Goal: Find specific page/section: Find specific page/section

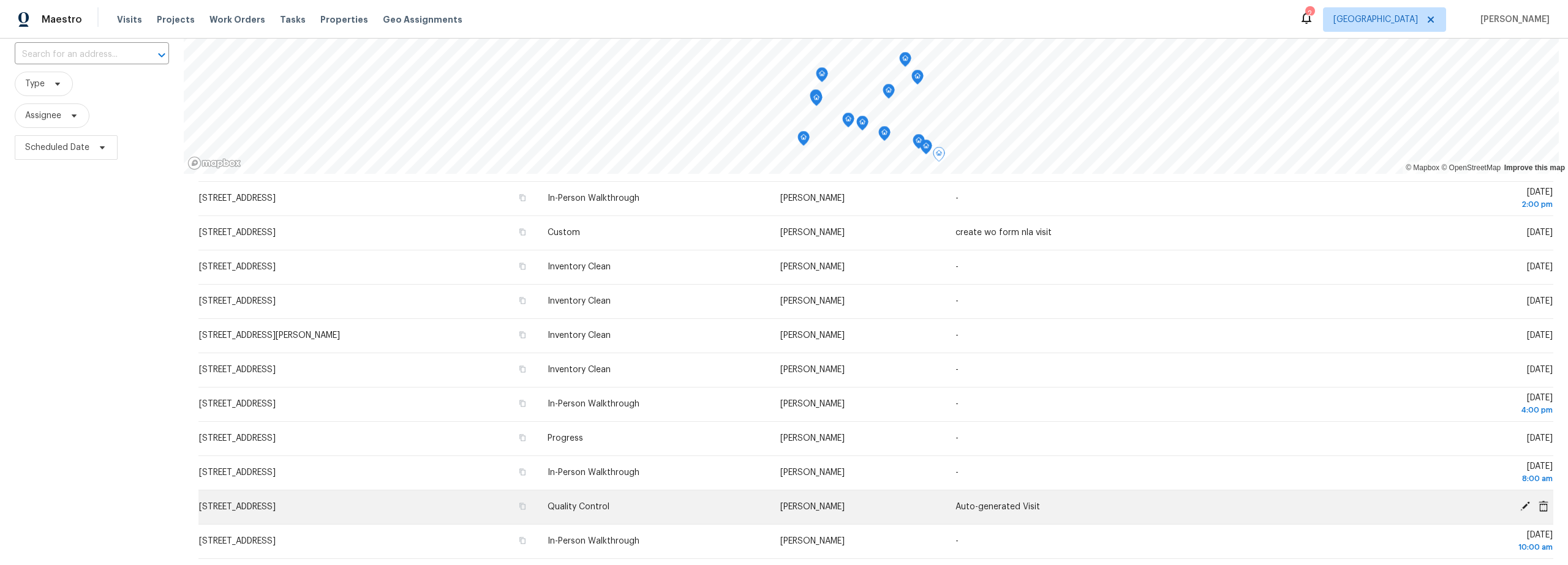
scroll to position [155, 0]
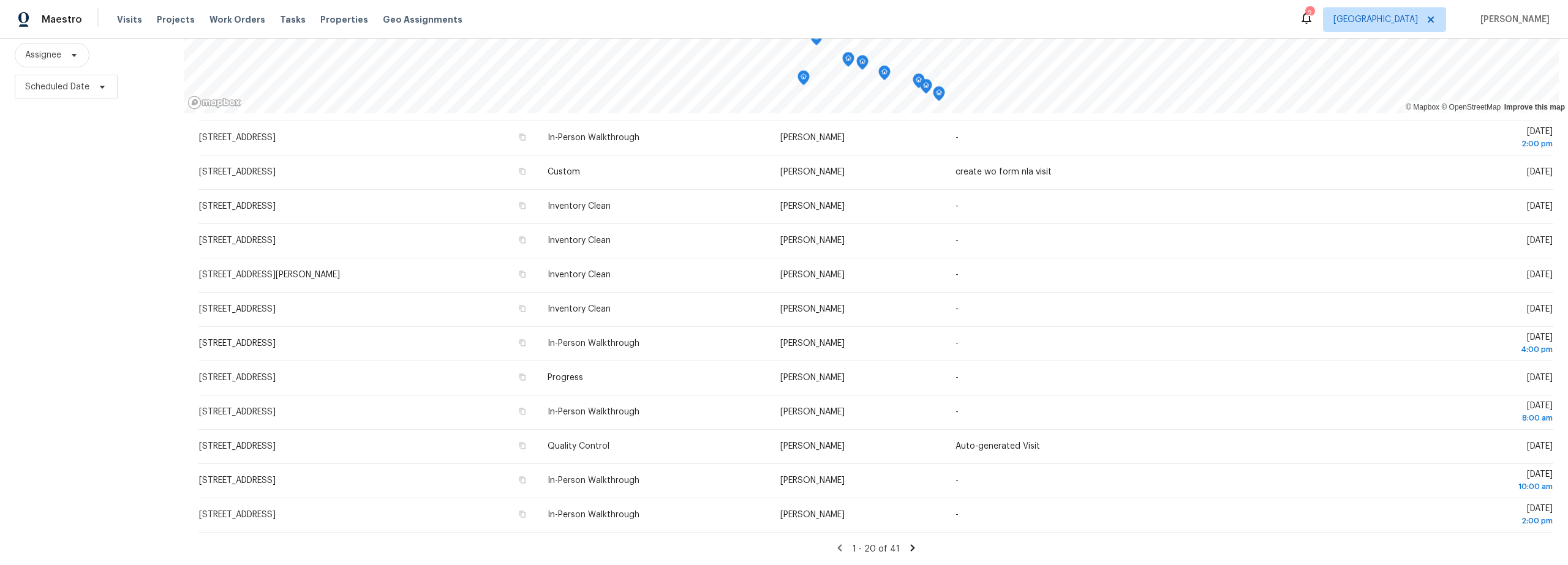
click at [907, 542] on icon at bounding box center [912, 547] width 11 height 11
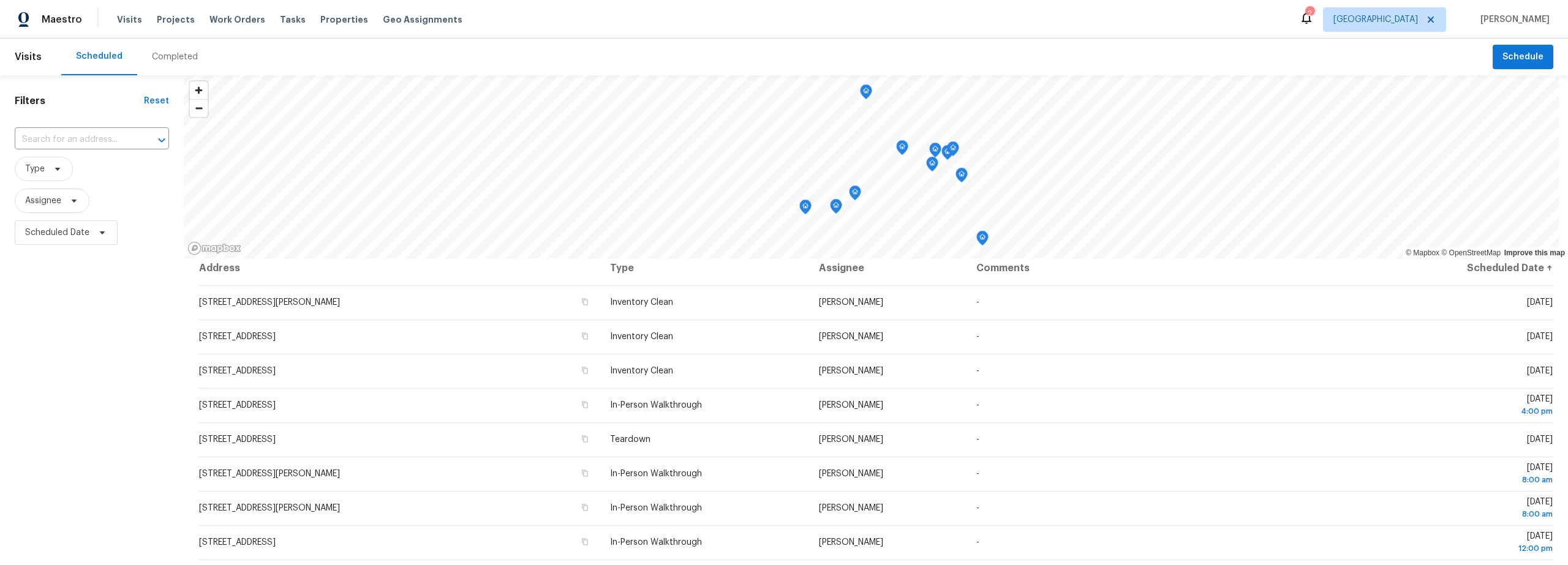
scroll to position [0, 0]
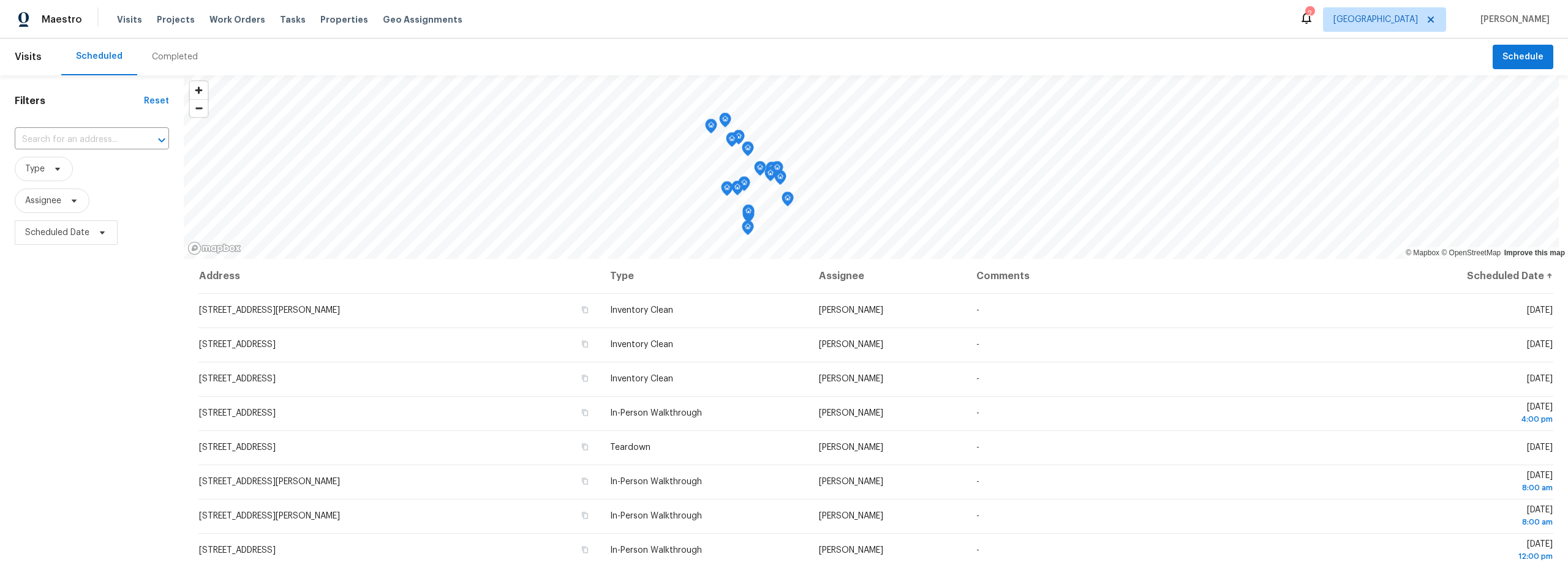
click at [711, 130] on icon "Map marker" at bounding box center [711, 126] width 11 height 14
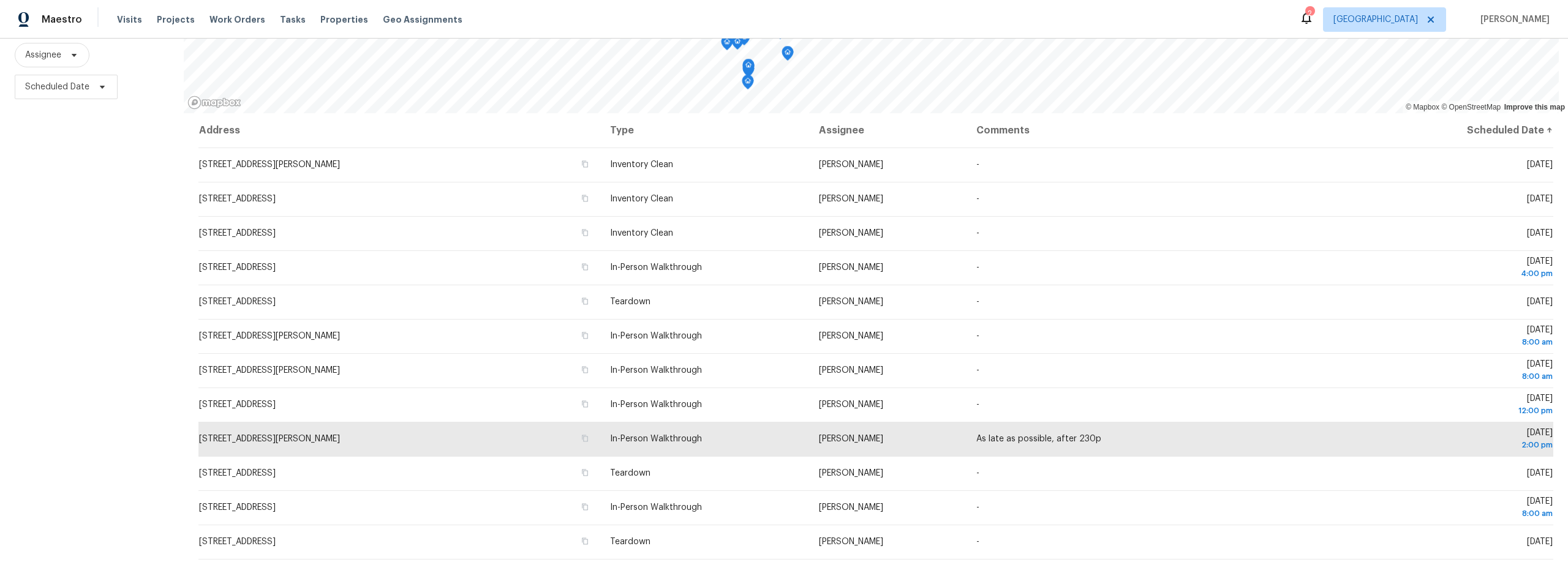
scroll to position [153, 0]
click at [58, 394] on div "Filters Reset ​ Type Assignee Scheduled Date" at bounding box center [92, 247] width 184 height 636
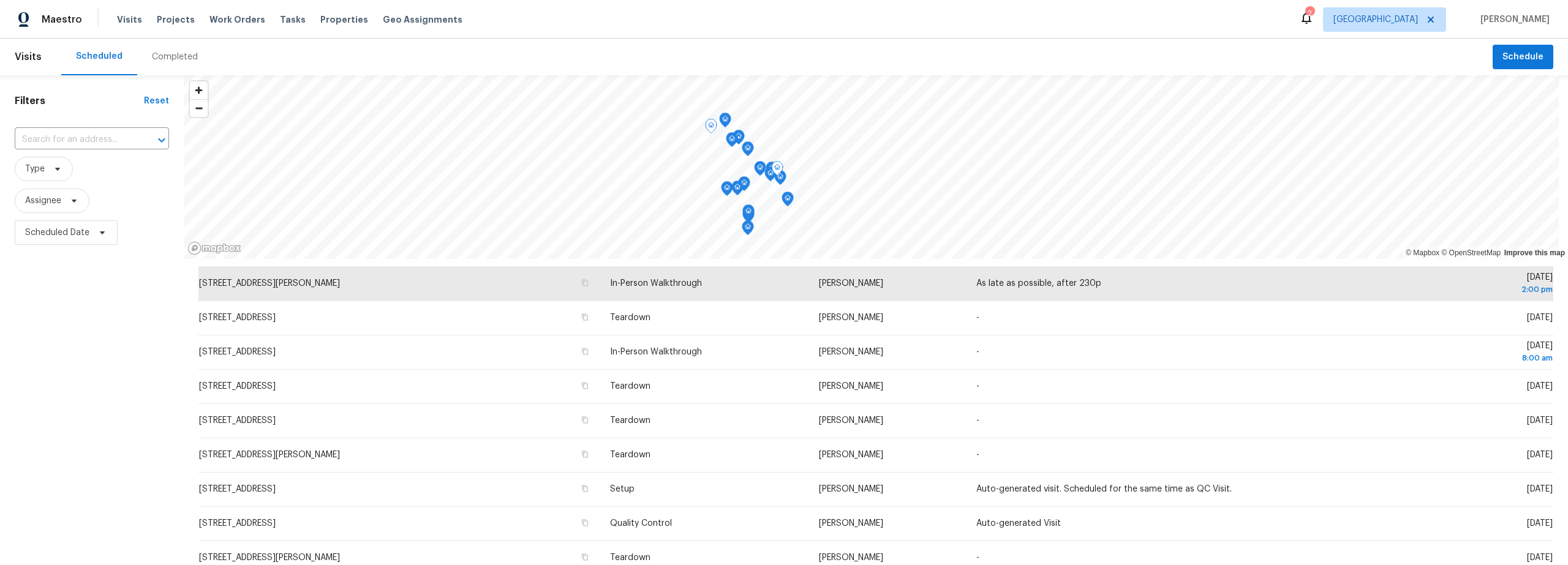
scroll to position [155, 0]
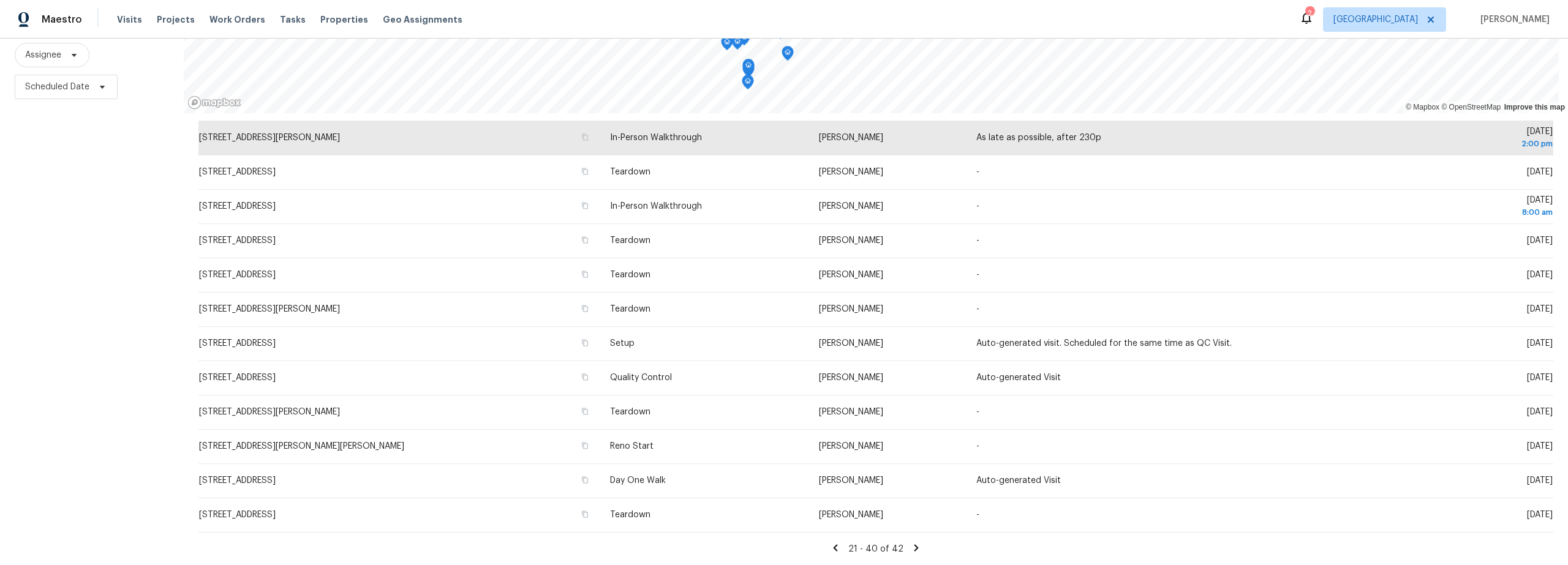
click at [830, 542] on icon at bounding box center [835, 547] width 11 height 11
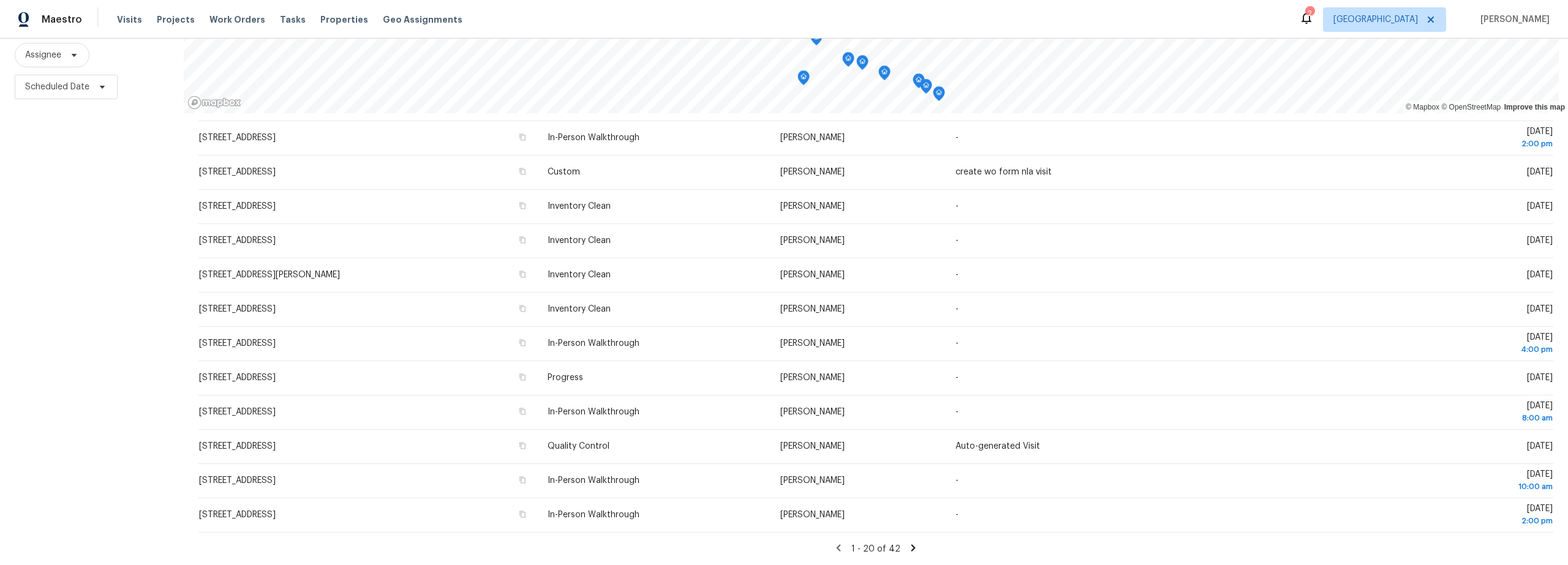
click at [912, 544] on icon at bounding box center [913, 548] width 4 height 7
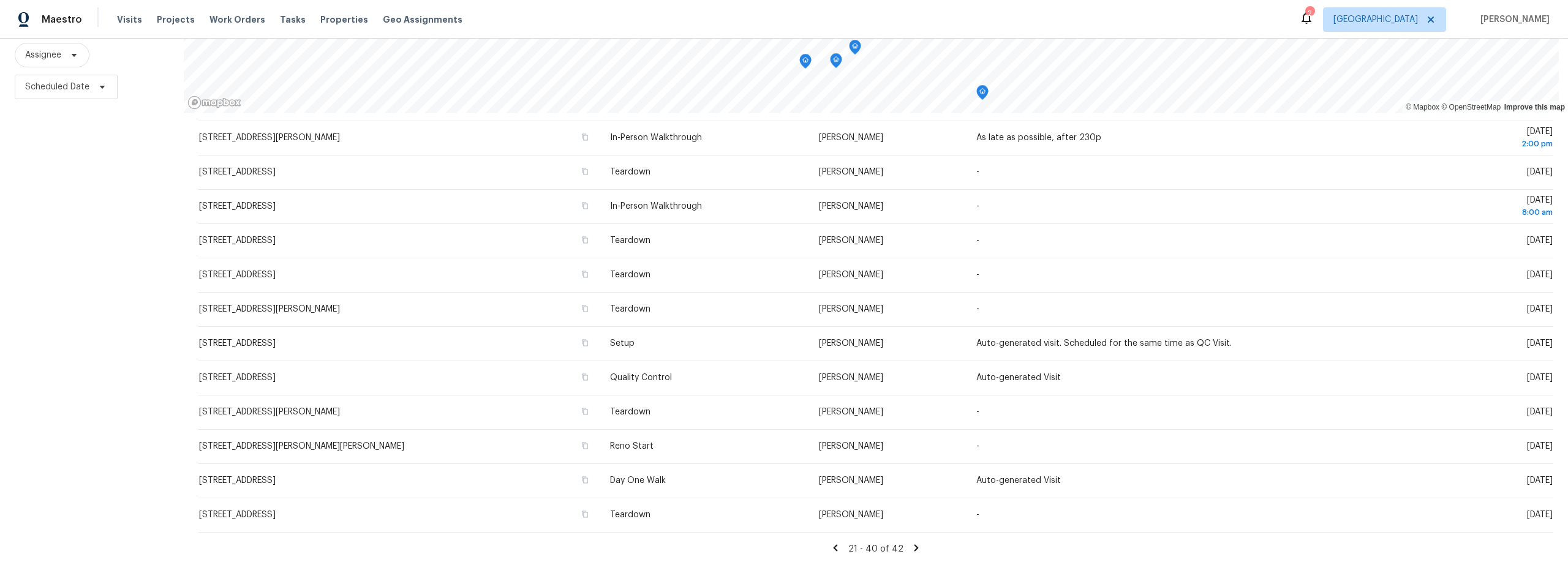
click at [834, 544] on icon at bounding box center [835, 548] width 4 height 7
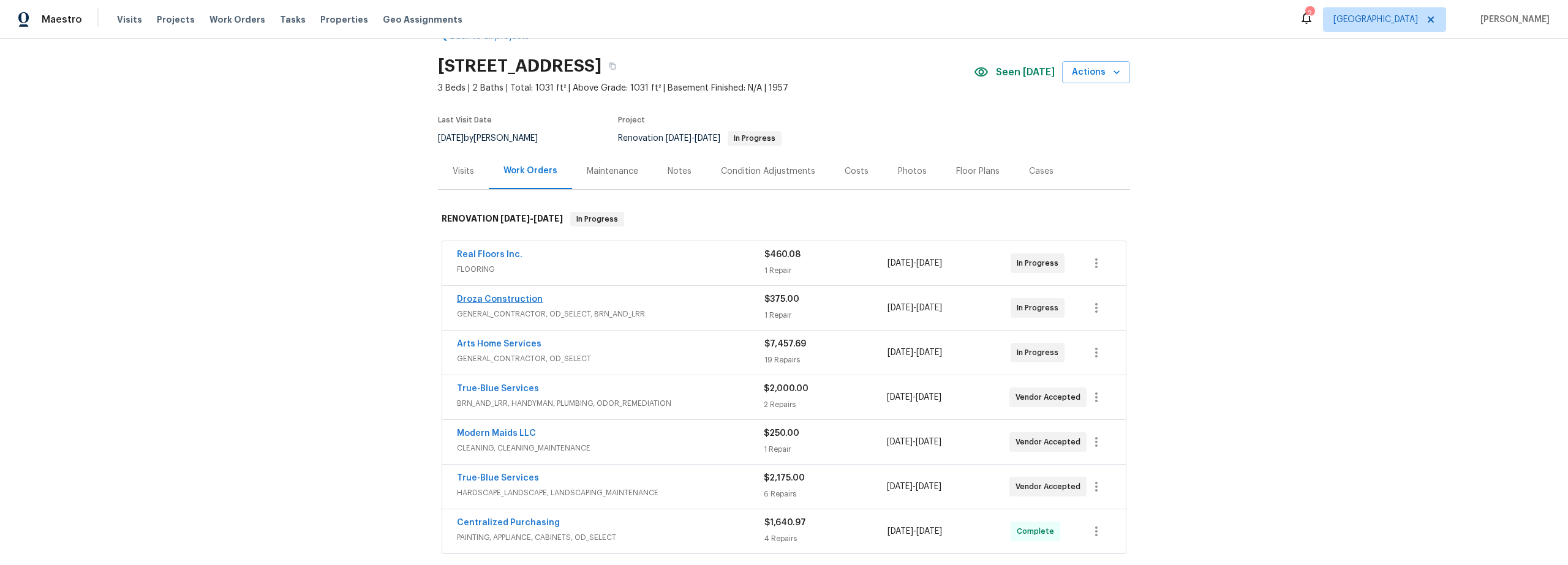
scroll to position [33, 0]
click at [510, 297] on link "Droza Construction" at bounding box center [500, 298] width 86 height 8
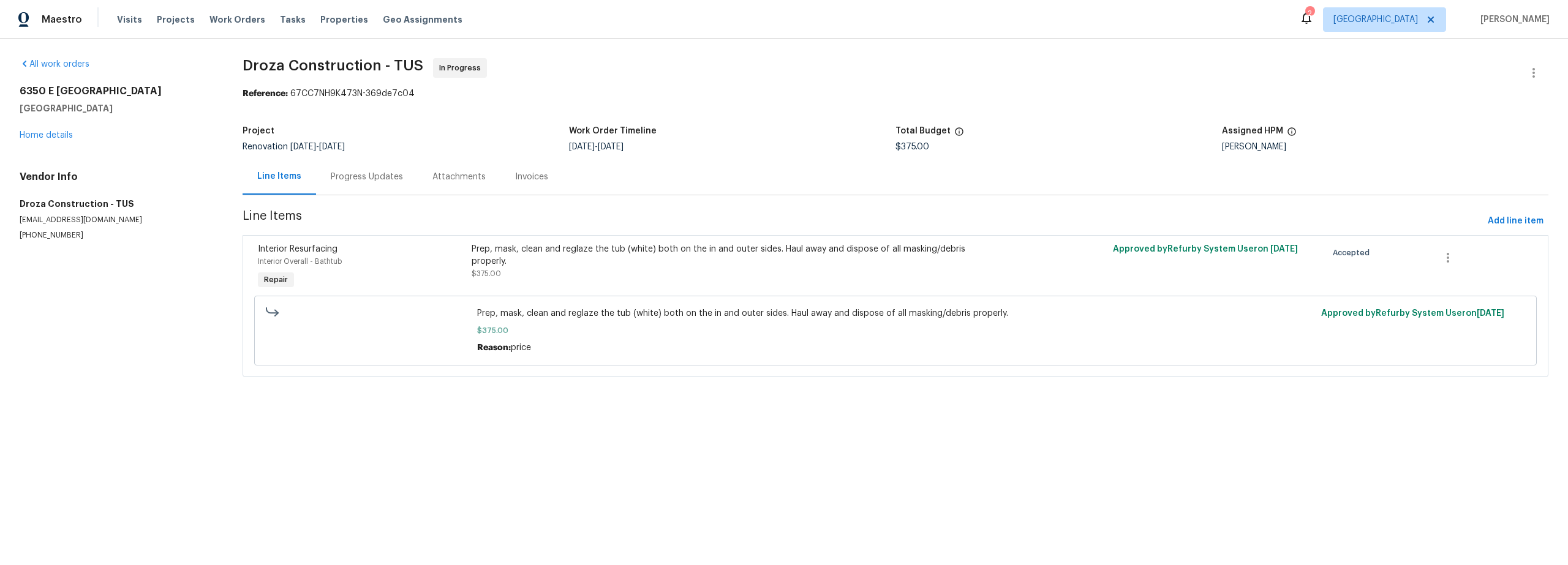
click at [378, 176] on div "Progress Updates" at bounding box center [367, 176] width 72 height 12
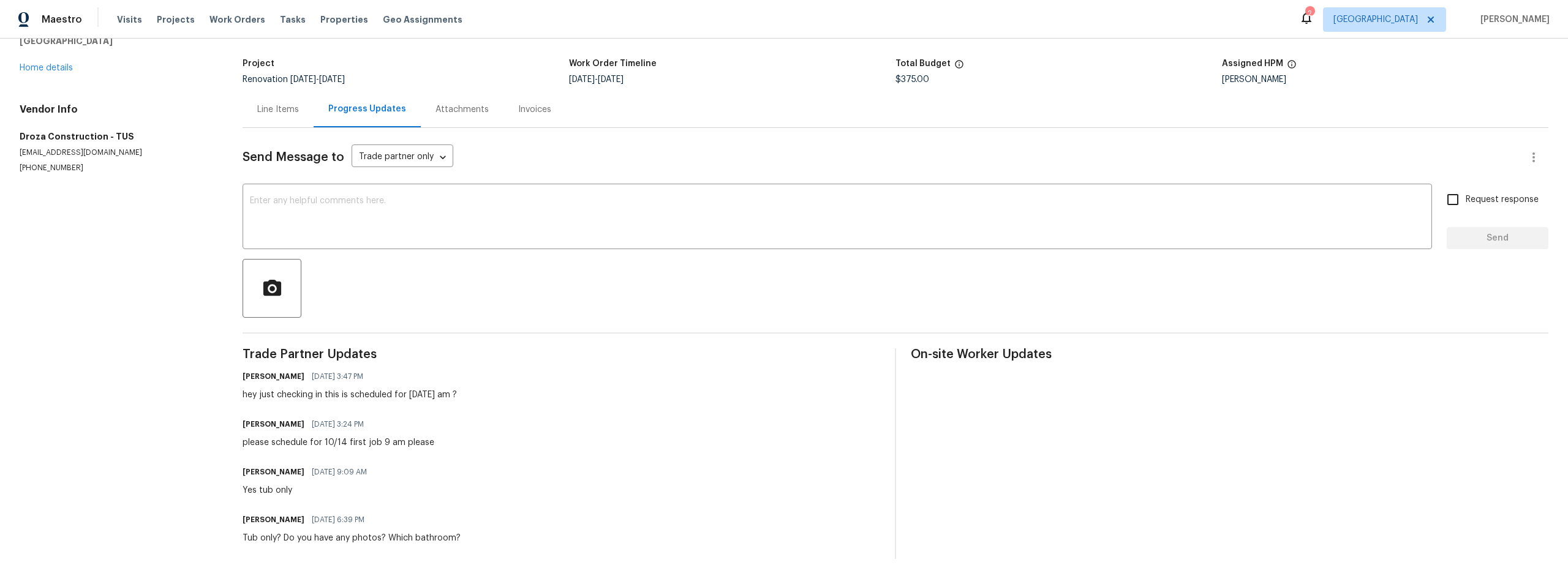
scroll to position [90, 0]
